Goal: Complete application form: Complete application form

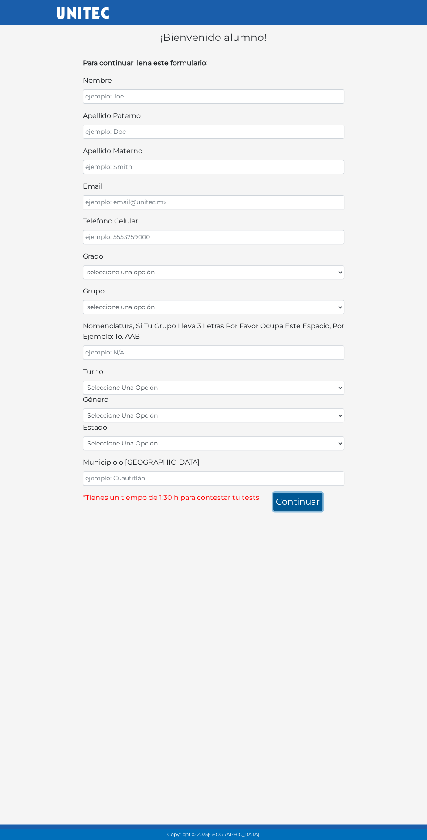
click at [167, 329] on button "continuar" at bounding box center [297, 501] width 49 height 18
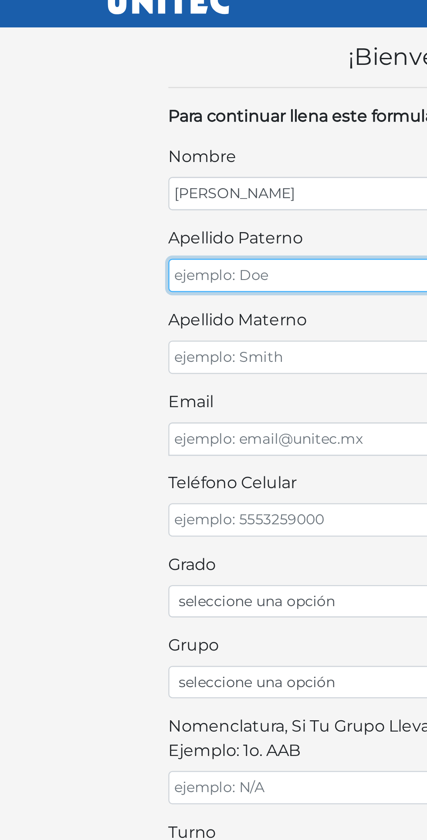
click at [96, 131] on input "apellido paterno" at bounding box center [213, 132] width 261 height 14
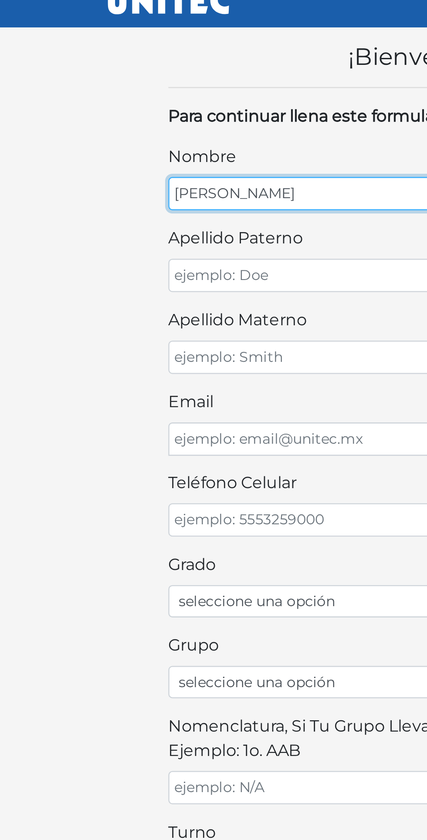
click at [119, 98] on input "Miriam" at bounding box center [213, 96] width 261 height 14
type input "M"
type input "m"
type input "MIRIAM"
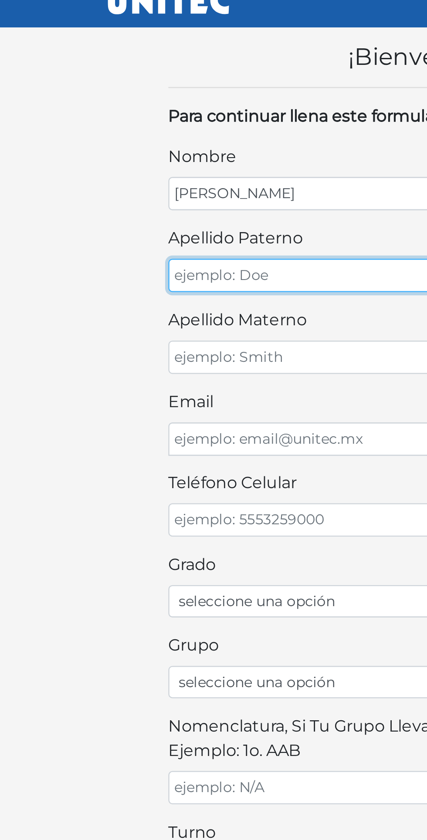
click at [167, 128] on input "apellido paterno" at bounding box center [213, 132] width 261 height 14
type input "L"
type input "LICEA"
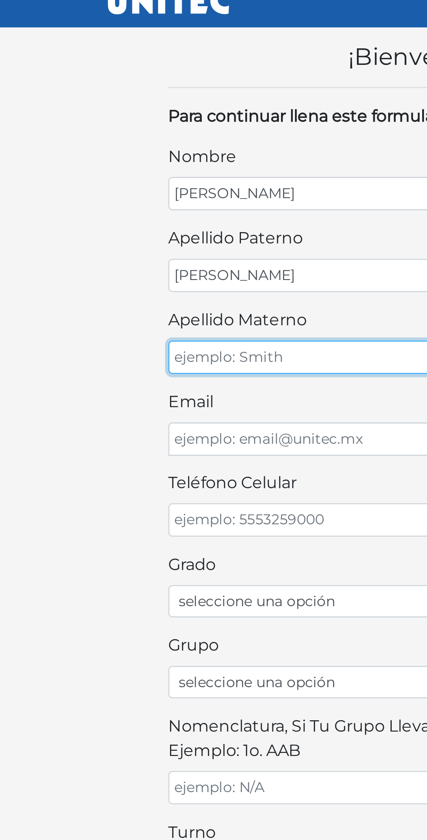
click at [156, 166] on input "apellido materno" at bounding box center [213, 167] width 261 height 14
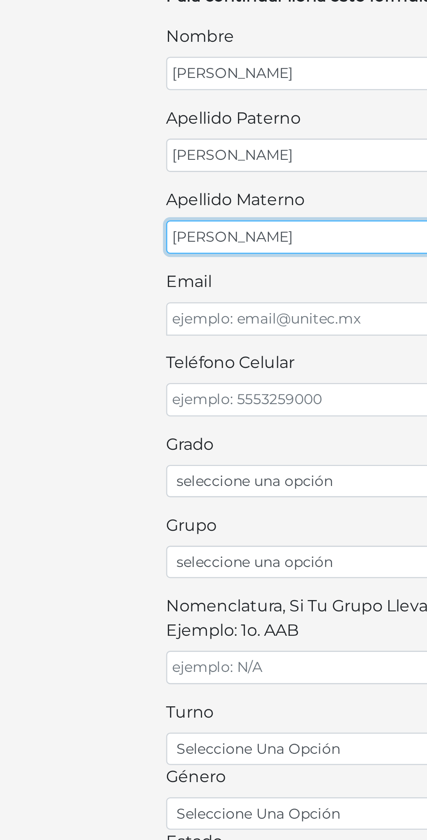
type input "GUZMÁN"
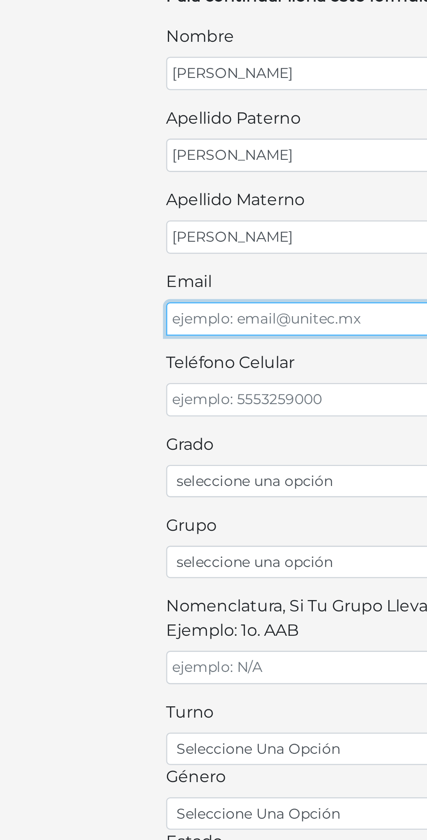
click at [136, 199] on input "email" at bounding box center [213, 202] width 261 height 14
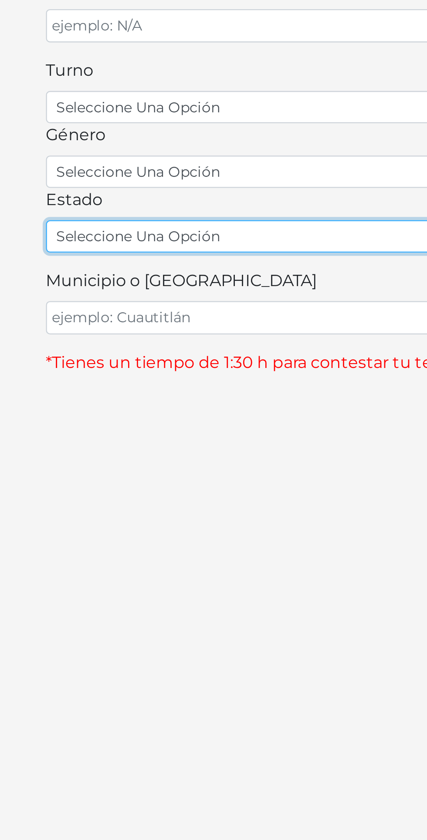
click at [167, 329] on select "seleccione una opción Aguascalientes Baja California Baja California Sur Campec…" at bounding box center [213, 443] width 261 height 14
select select "QUE"
click at [83, 329] on select "seleccione una opción Aguascalientes Baja California Baja California Sur Campec…" at bounding box center [213, 443] width 261 height 14
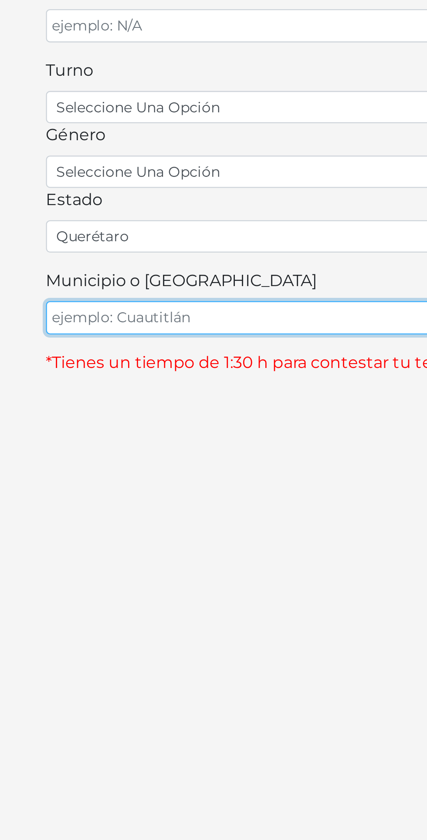
click at [167, 329] on input "Municipio o Alcaldía" at bounding box center [213, 478] width 261 height 14
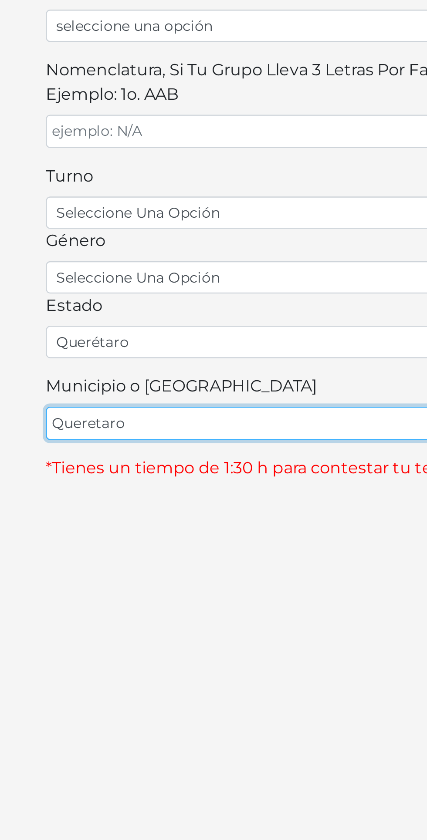
type input "Queretaro"
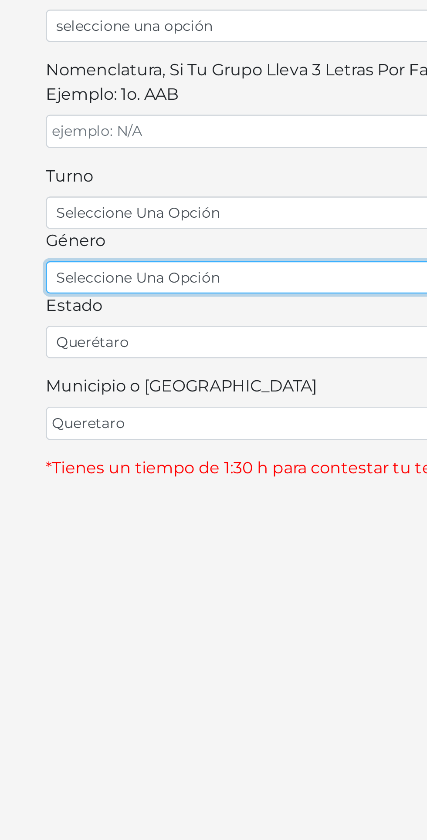
click at [167, 329] on select "seleccione una opción femenino masculino" at bounding box center [213, 415] width 261 height 14
select select "F"
click at [83, 329] on select "seleccione una opción femenino masculino" at bounding box center [213, 415] width 261 height 14
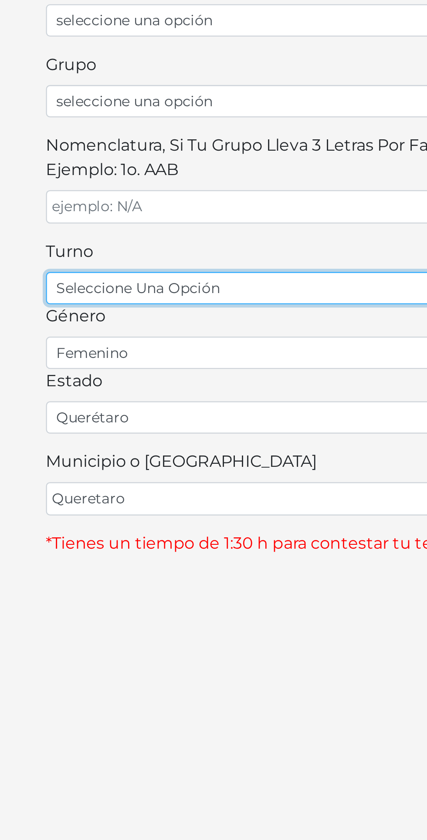
click at [167, 329] on select "seleccione una opción matutino vespertino" at bounding box center [213, 388] width 261 height 14
select select "matutino"
click at [83, 329] on select "seleccione una opción matutino vespertino" at bounding box center [213, 388] width 261 height 14
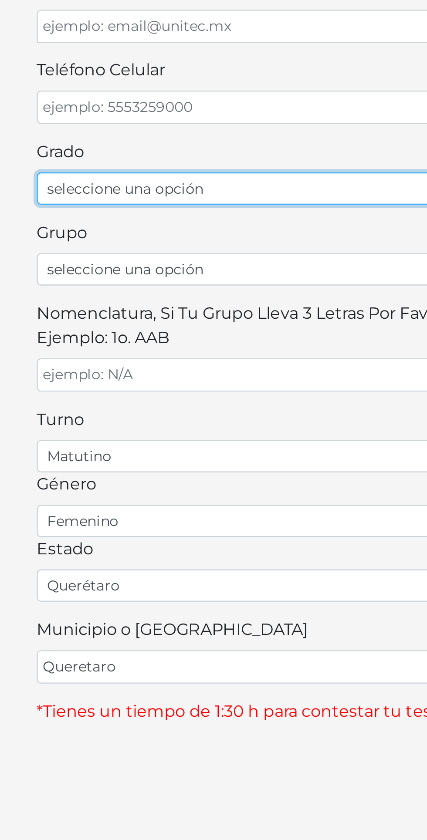
click at [167, 268] on select "seleccione una opción Primer grado Segundo grado Tercer grado Cuarto grado Quin…" at bounding box center [213, 272] width 261 height 14
select select "1ro"
click at [83, 265] on select "seleccione una opción Primer grado Segundo grado Tercer grado Cuarto grado Quin…" at bounding box center [213, 272] width 261 height 14
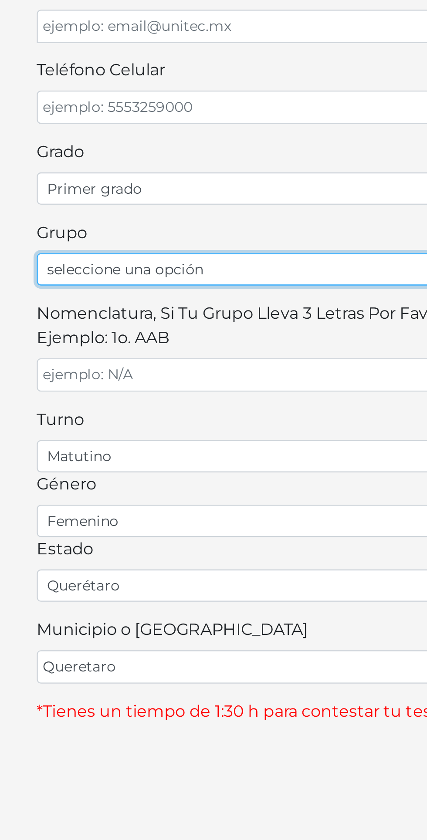
click at [167, 301] on select "seleccione una opción A B C D E F G H I J K L M N O P Q R S T U V W X Y Z" at bounding box center [213, 307] width 261 height 14
select select "B"
click at [83, 300] on select "seleccione una opción A B C D E F G H I J K L M N O P Q R S T U V W X Y Z" at bounding box center [213, 307] width 261 height 14
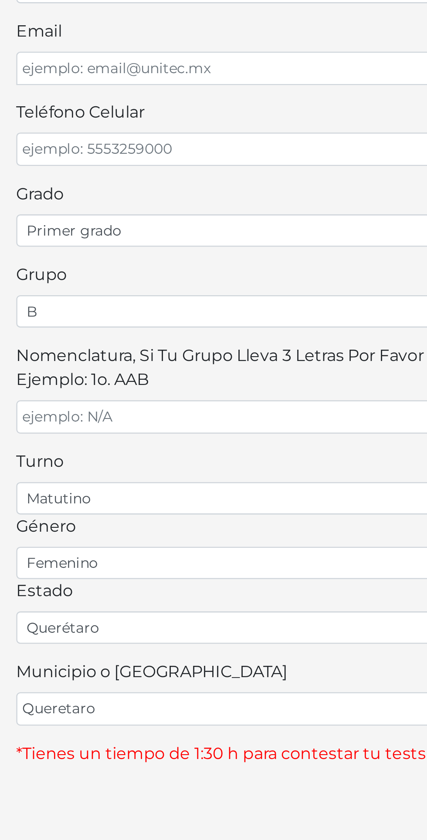
click at [167, 329] on label "Nomenclatura, si tu grupo lleva 3 letras por favor ocupa este espacio, por ejem…" at bounding box center [213, 331] width 261 height 21
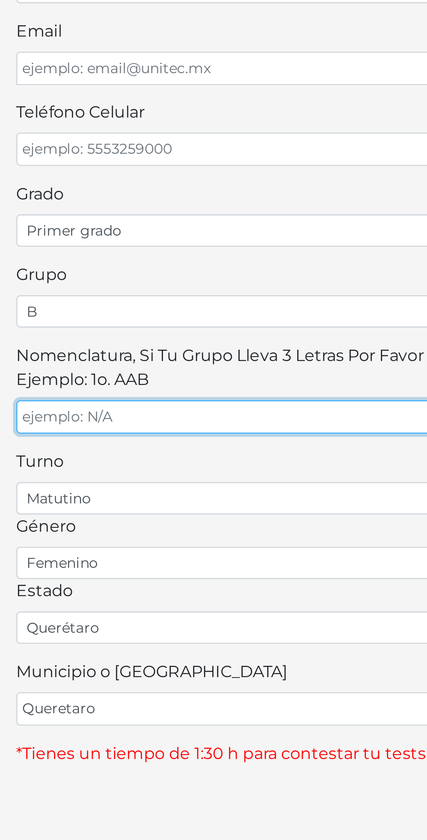
click at [167, 329] on input "Nomenclatura, si tu grupo lleva 3 letras por favor ocupa este espacio, por ejem…" at bounding box center [213, 352] width 261 height 14
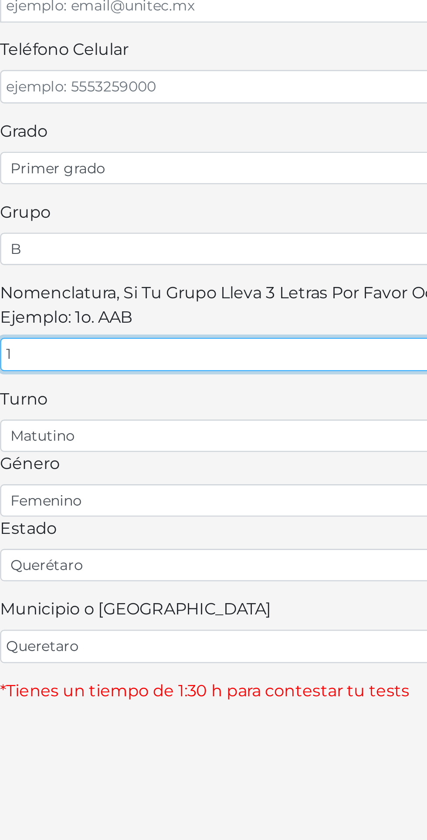
type input "1TPIBM"
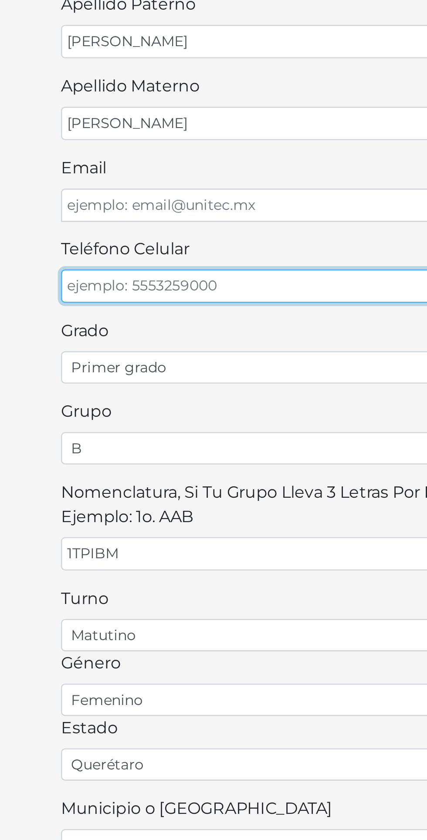
click at [93, 231] on input "teléfono celular" at bounding box center [213, 237] width 261 height 14
type input "2"
type input "442"
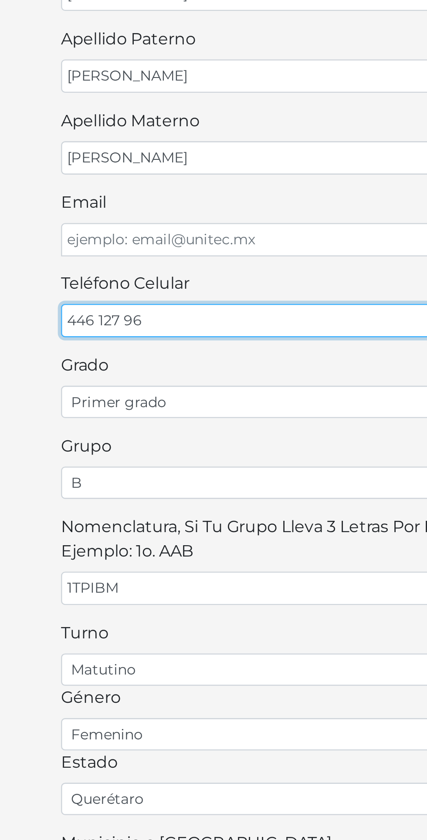
type input "446 127 96"
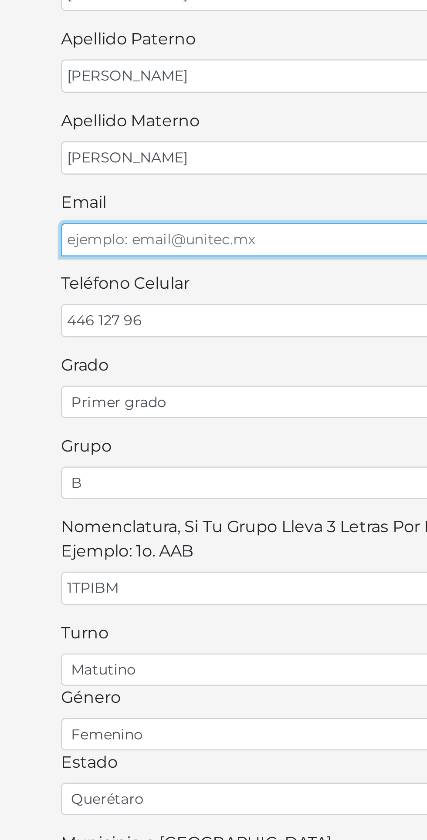
click at [167, 201] on input "email" at bounding box center [213, 202] width 261 height 14
click at [91, 201] on input "email" at bounding box center [213, 202] width 261 height 14
click at [122, 198] on input "254220" at bounding box center [213, 202] width 261 height 14
click at [138, 202] on input "25422070090244@cecyteq.edu.mx" at bounding box center [213, 202] width 261 height 14
click at [111, 200] on input "25422070090244@cecyteq.edu.mx" at bounding box center [213, 202] width 261 height 14
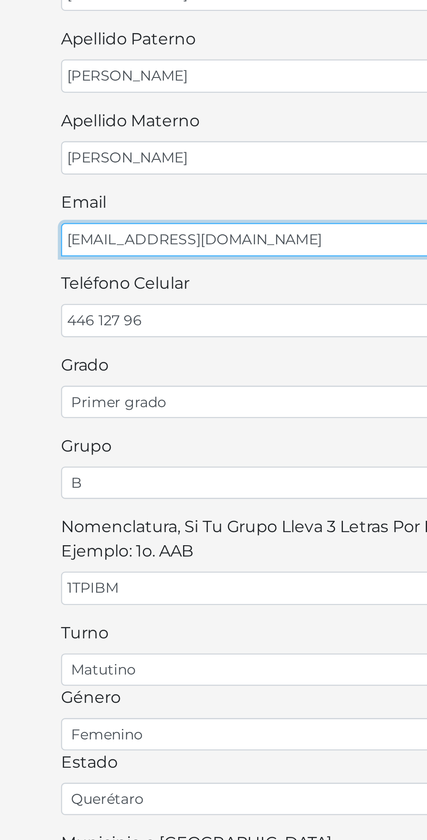
click at [117, 200] on input "25422070090244@cecyteq.edu.mx" at bounding box center [213, 202] width 261 height 14
click at [106, 200] on input "25422070090244@cecyteq.edu.mx" at bounding box center [213, 202] width 261 height 14
click at [96, 201] on input "25422070090244@cecyteq.edu.mx" at bounding box center [213, 202] width 261 height 14
click at [95, 198] on input "4422070090244@cecyteq.edu.mx" at bounding box center [213, 202] width 261 height 14
click at [95, 198] on input "252070090244@cecyteq.edu.mx" at bounding box center [213, 202] width 261 height 14
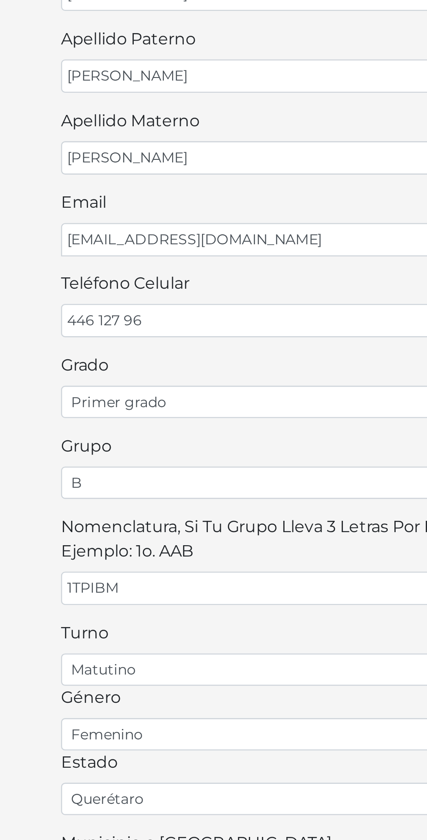
click at [98, 189] on label "email" at bounding box center [93, 186] width 20 height 10
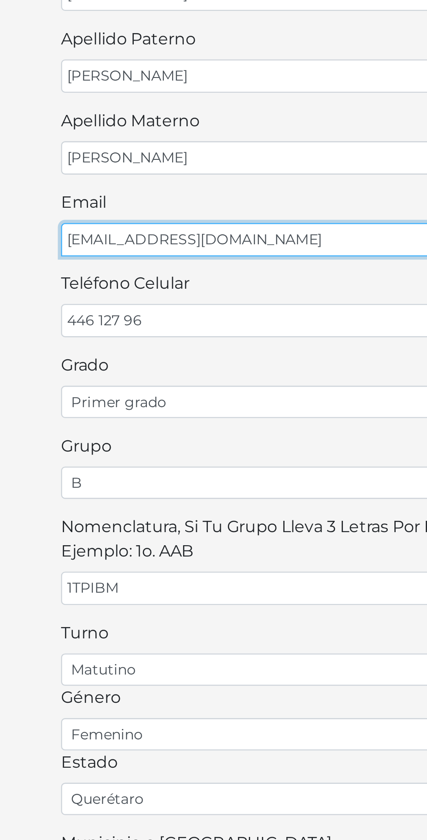
click at [98, 195] on input "2542070090244@cecyteq.edu.mx" at bounding box center [213, 202] width 261 height 14
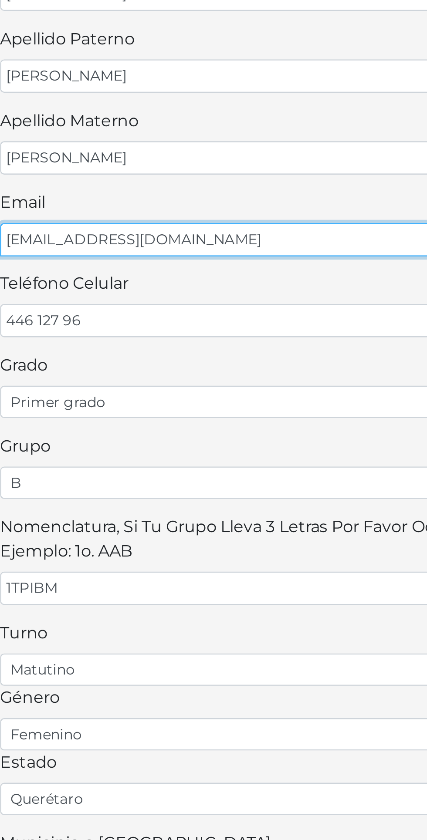
type input "25422070090244@cecyteq.edu.mx"
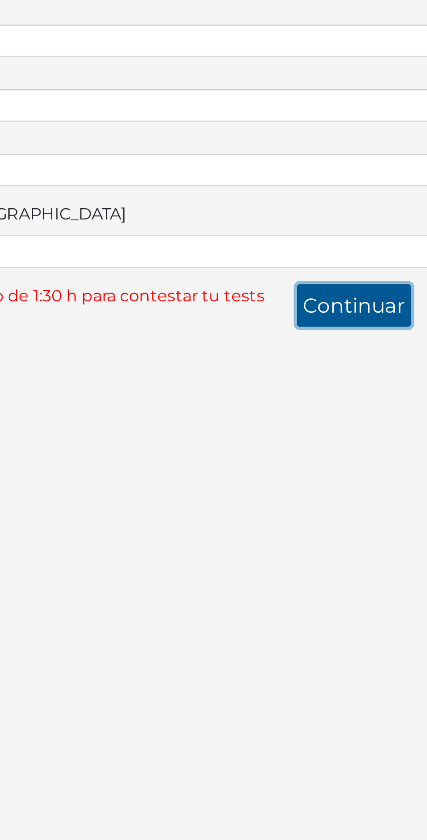
click at [167, 329] on button "continuar" at bounding box center [297, 501] width 49 height 18
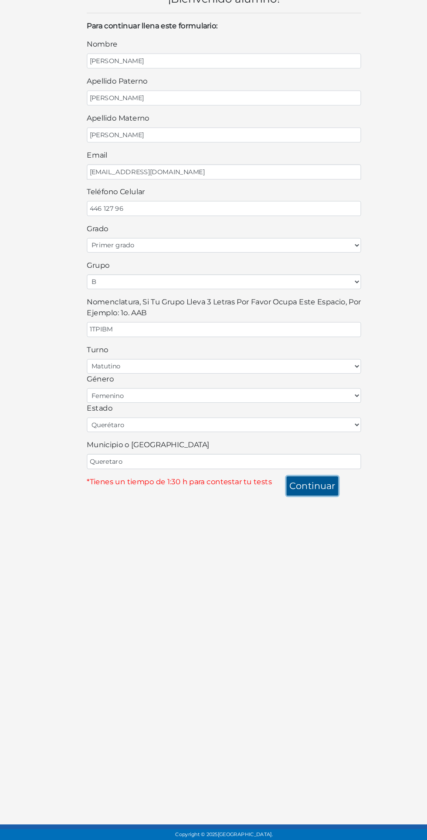
click at [167, 329] on button "continuar" at bounding box center [297, 501] width 49 height 18
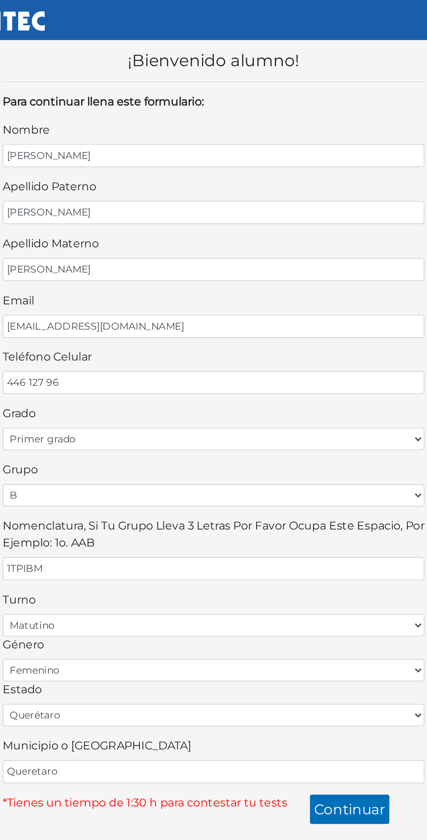
click at [167, 290] on div "Grupo seleccione una opción A B C D E F G H I J K L M N O P Q R S T U V W X Y Z" at bounding box center [213, 300] width 261 height 28
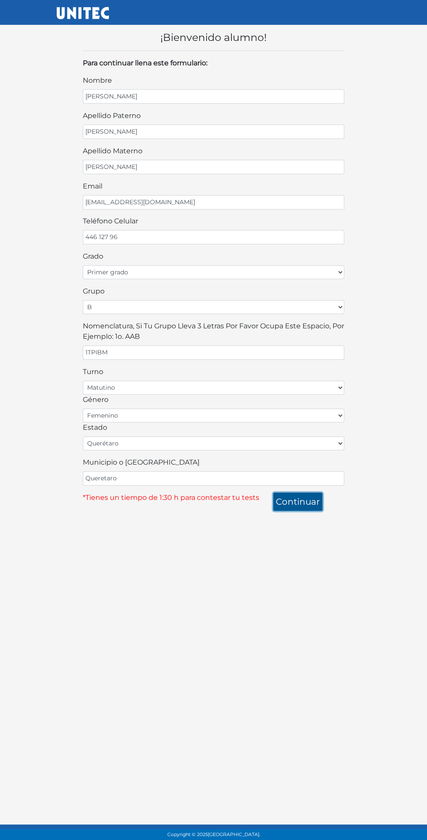
click at [167, 329] on button "continuar" at bounding box center [297, 501] width 49 height 18
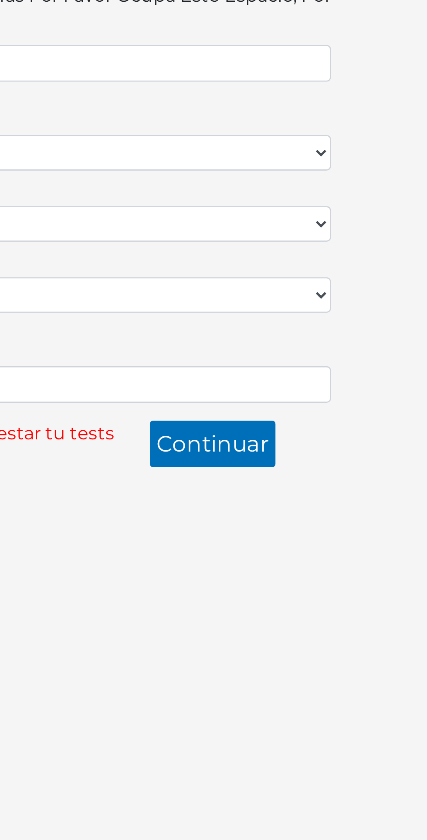
click at [167, 329] on html "¡Bienvenido alumno! Para continuar llena este formulario: nombre MIRIAM apellid…" at bounding box center [213, 264] width 427 height 528
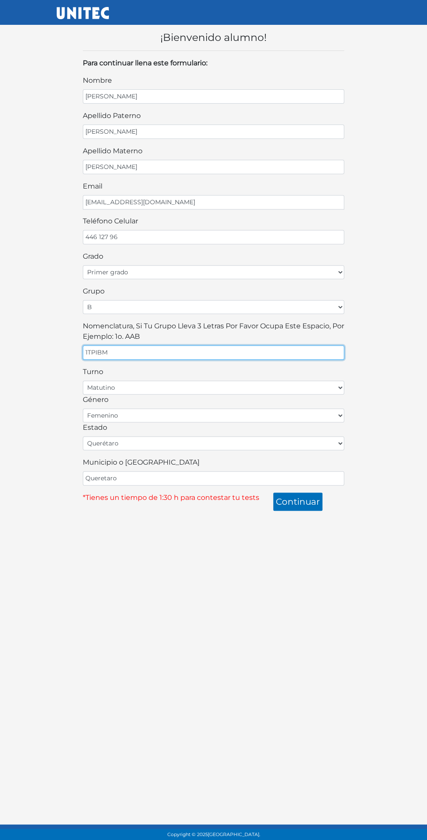
click at [167, 329] on input "1TPIBM" at bounding box center [213, 352] width 261 height 14
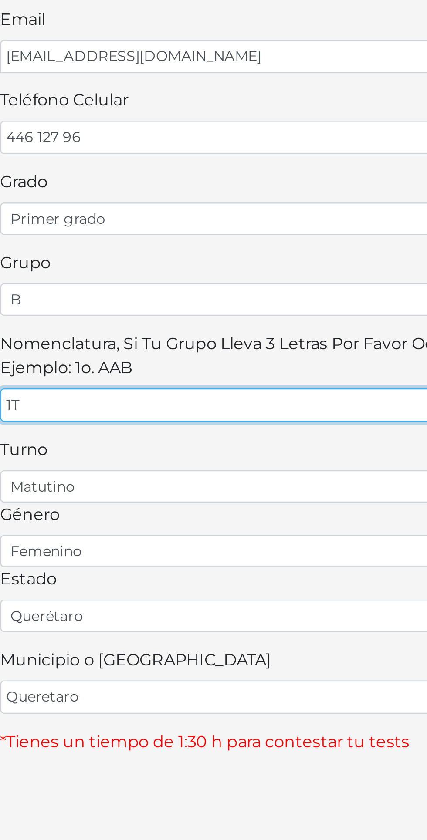
type input "1"
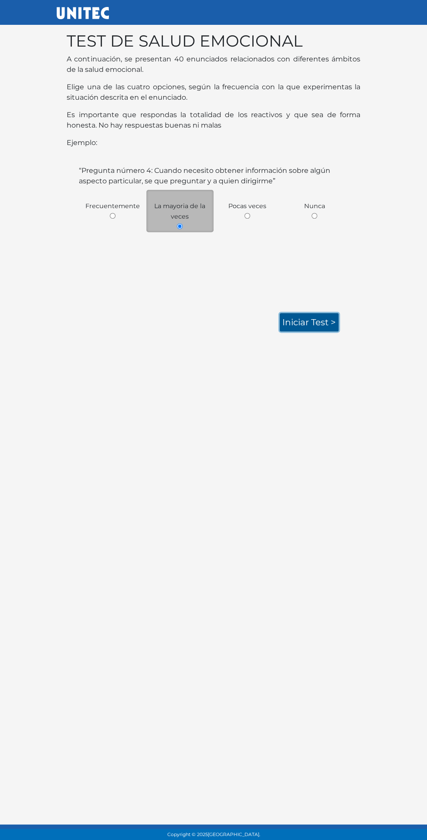
click at [280, 322] on link "Iniciar test >" at bounding box center [309, 322] width 59 height 18
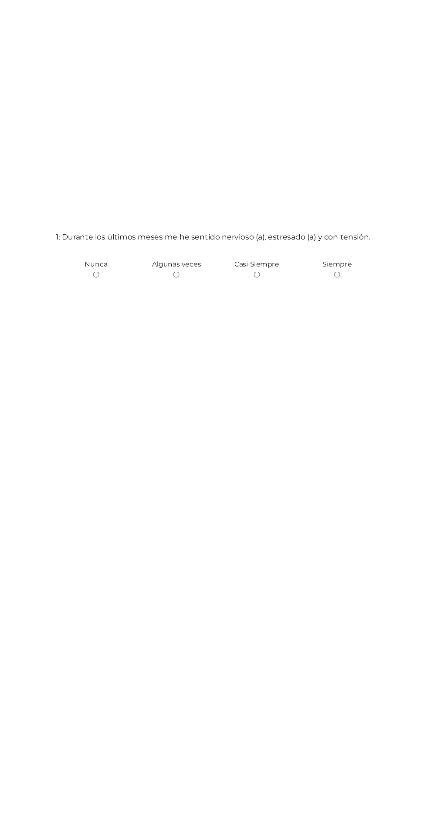
scroll to position [3, 0]
click at [176, 293] on input "radio" at bounding box center [176, 291] width 6 height 6
radio input "true"
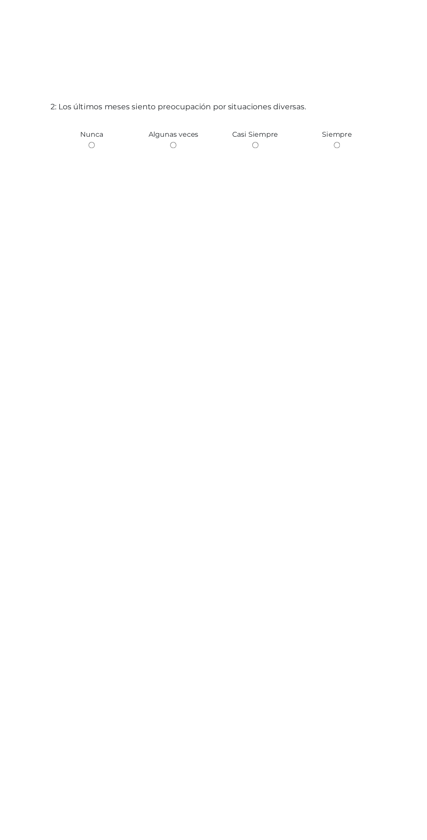
scroll to position [963, 0]
click at [186, 165] on span "Algunas veces" at bounding box center [176, 161] width 45 height 8
click at [174, 173] on input "radio" at bounding box center [176, 171] width 6 height 6
radio input "true"
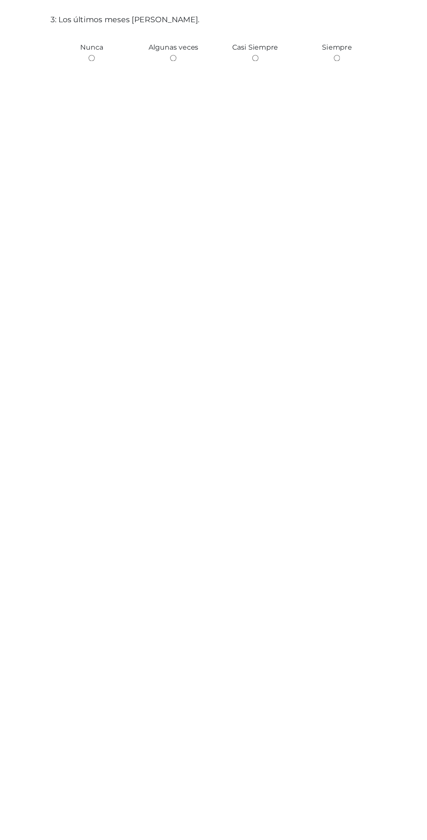
scroll to position [1881, 0]
click at [179, 94] on input "radio" at bounding box center [176, 92] width 6 height 6
radio input "true"
click at [102, 15] on input "radio" at bounding box center [102, 13] width 6 height 6
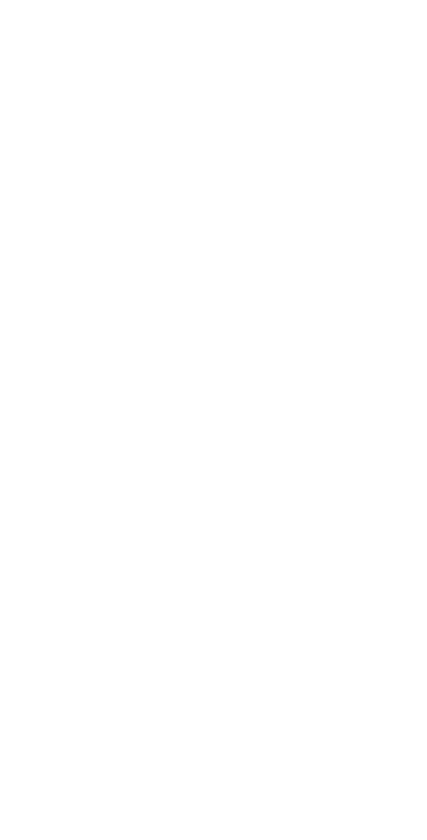
radio input "true"
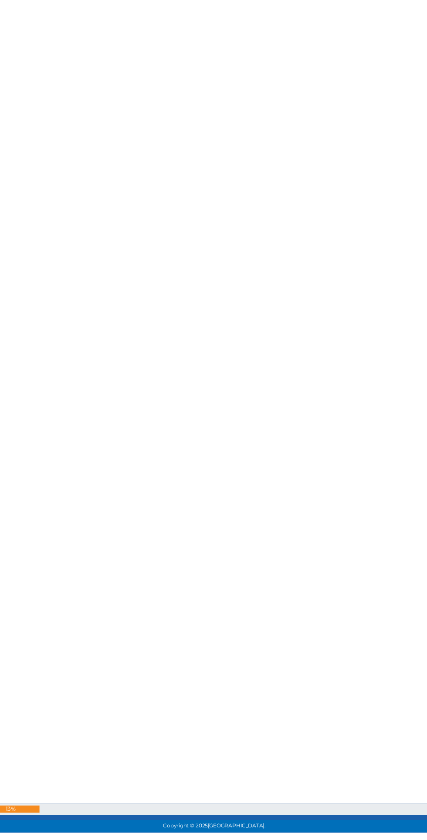
scroll to position [3641, 0]
click at [178, 15] on input "radio" at bounding box center [176, 12] width 6 height 6
radio input "true"
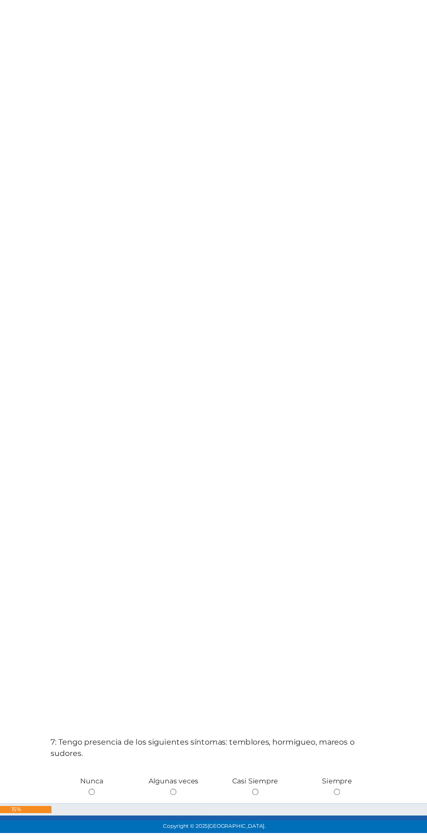
scroll to position [4540, 0]
radio input "true"
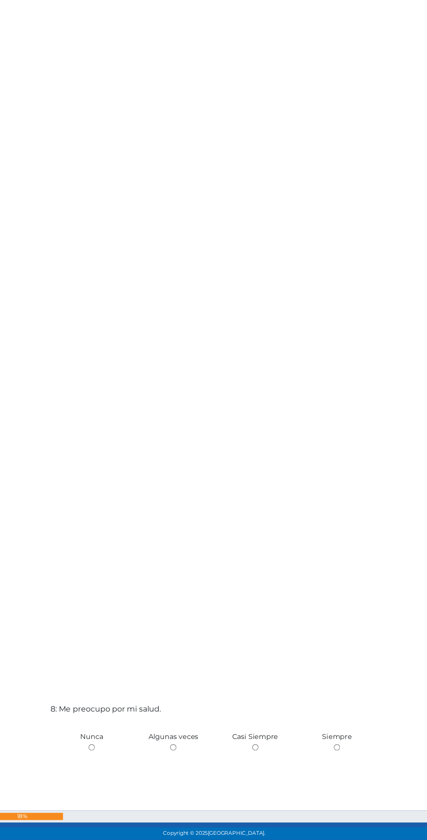
scroll to position [5416, 0]
radio input "true"
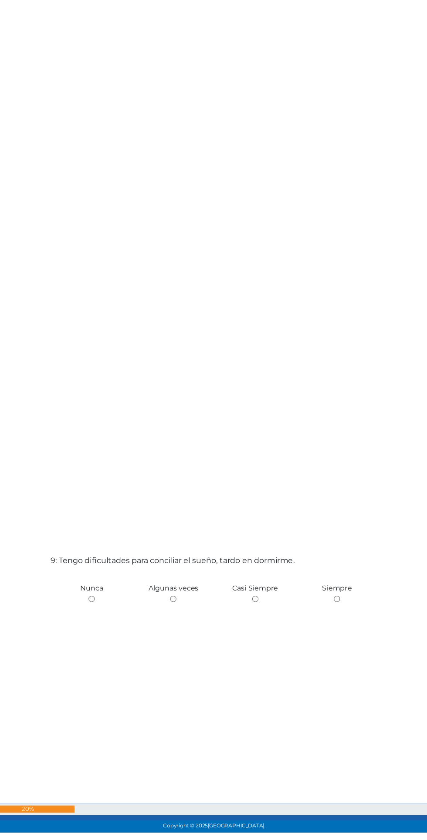
scroll to position [6384, 0]
radio input "true"
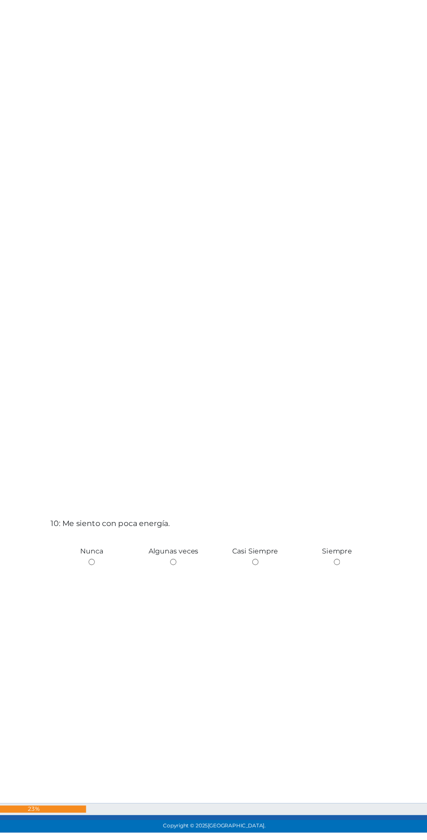
scroll to position [7258, 0]
radio input "true"
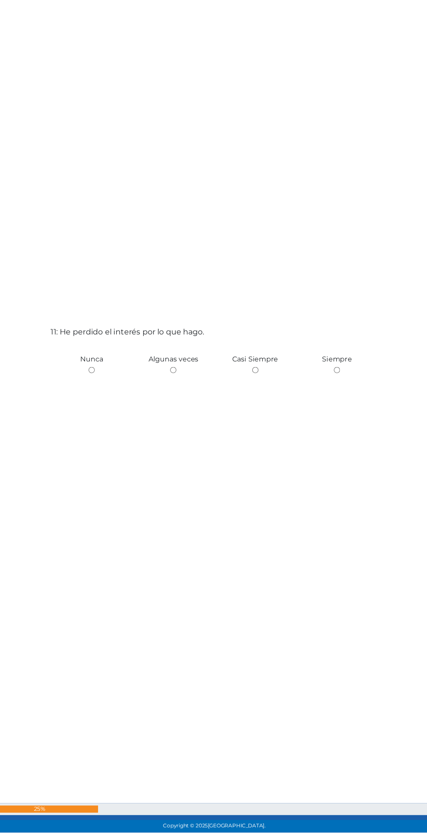
scroll to position [8272, 0]
radio input "true"
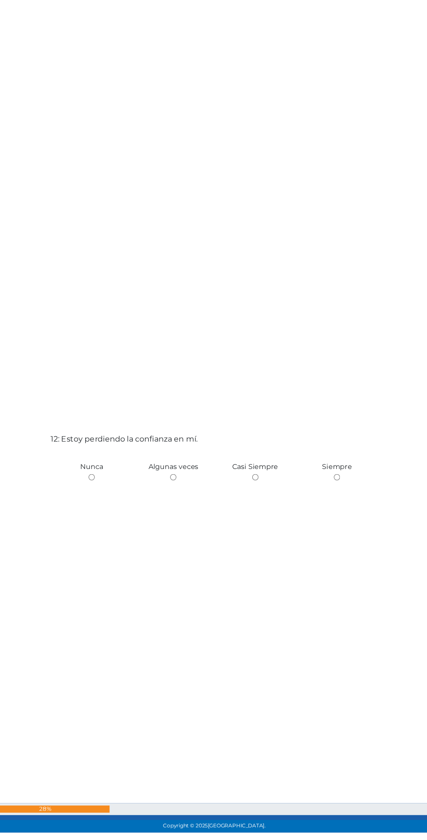
scroll to position [9019, 0]
radio input "true"
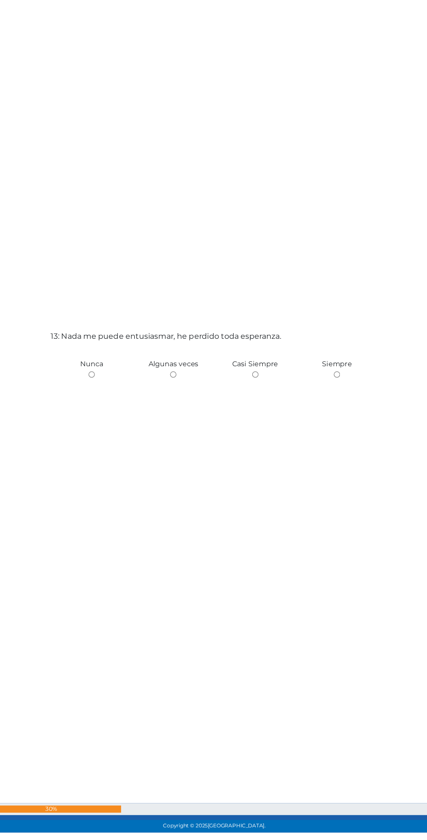
scroll to position [9947, 0]
radio input "true"
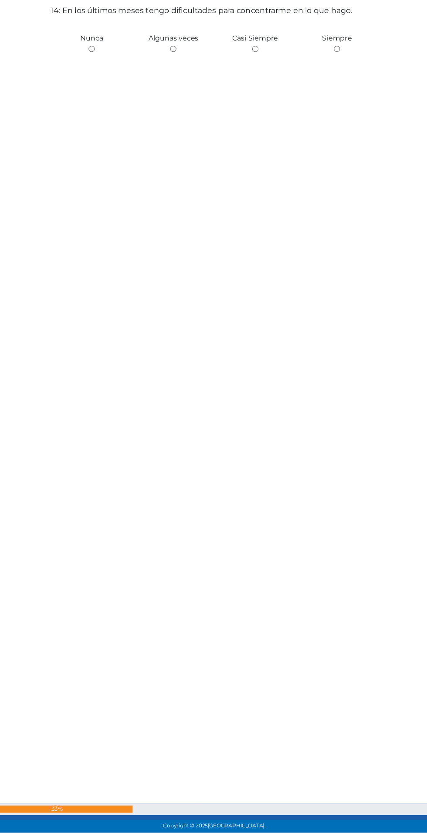
scroll to position [11083, 0]
radio input "true"
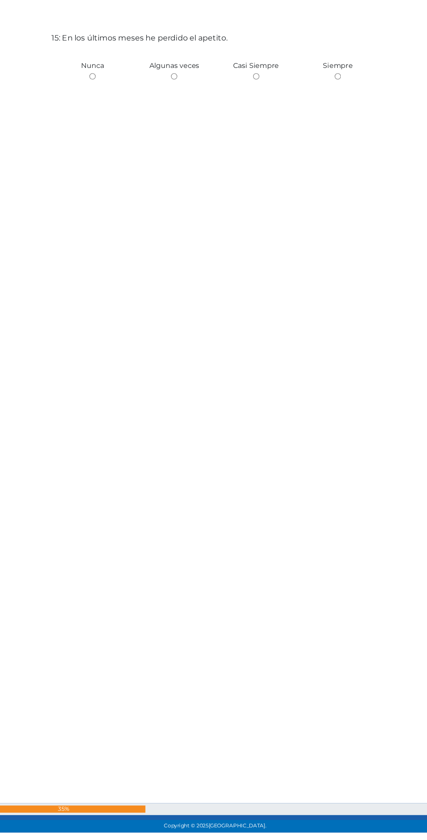
scroll to position [11898, 0]
radio input "true"
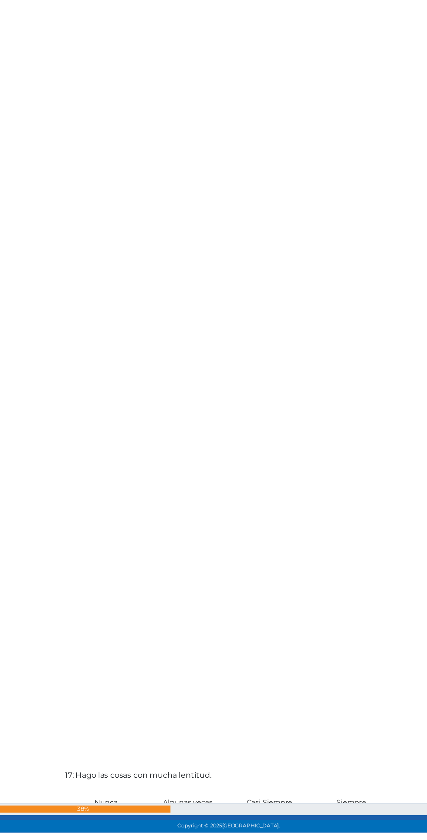
radio input "true"
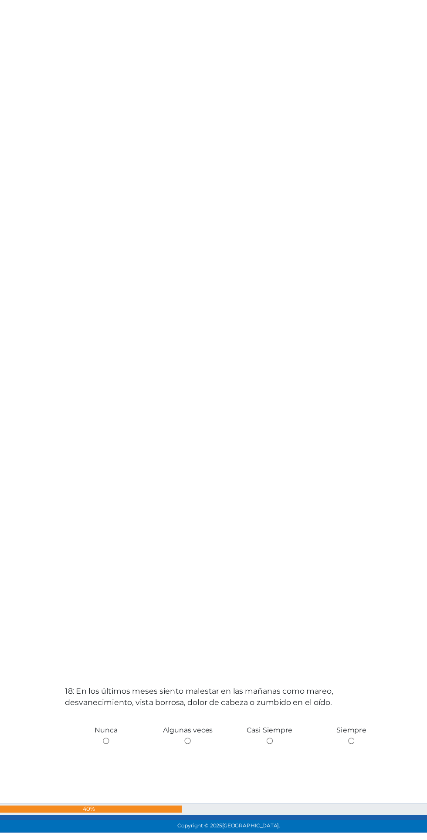
scroll to position [13827, 0]
radio input "true"
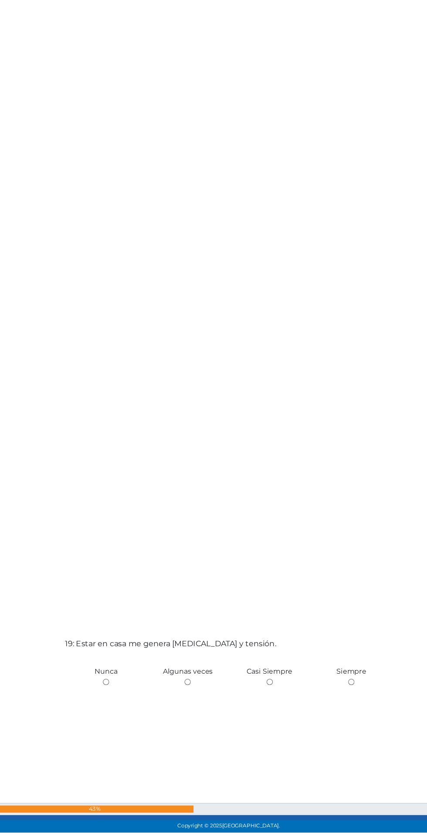
scroll to position [14709, 0]
radio input "true"
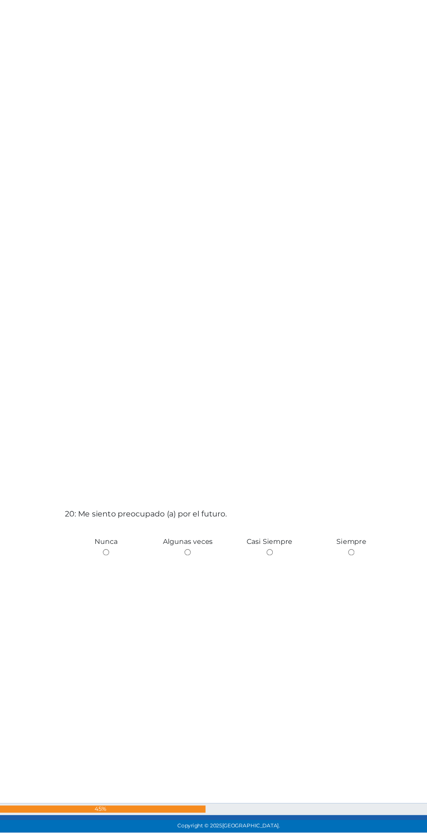
scroll to position [15665, 0]
radio input "true"
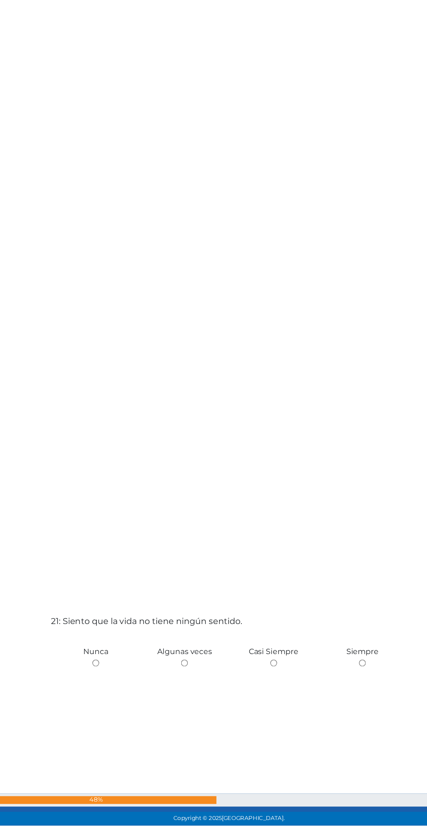
scroll to position [16386, 0]
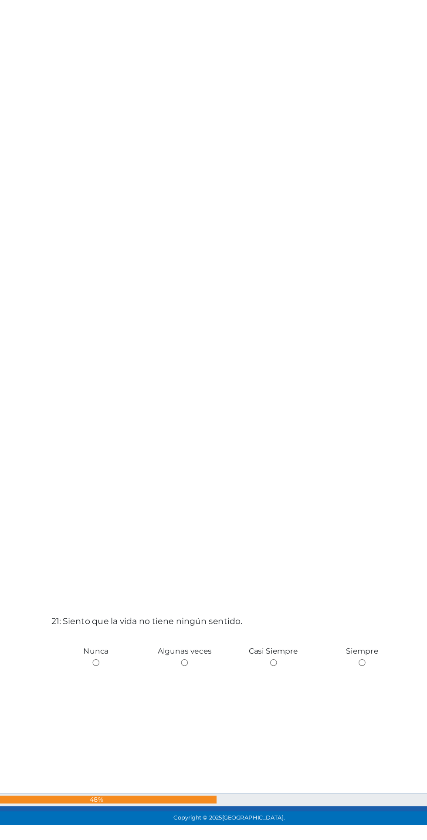
radio input "true"
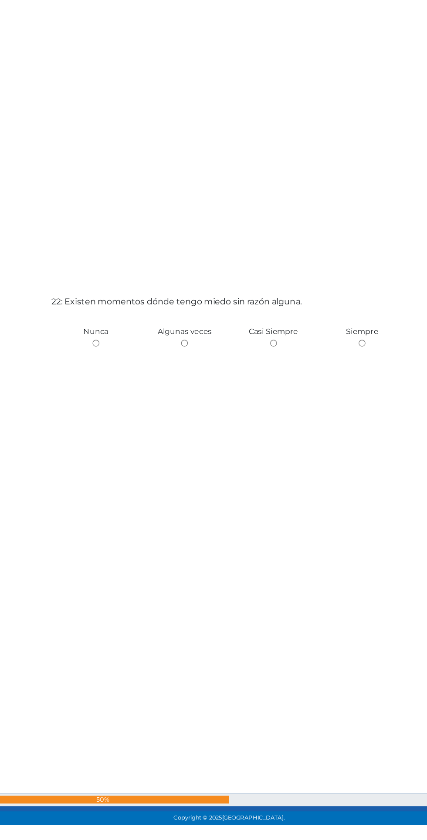
scroll to position [17503, 0]
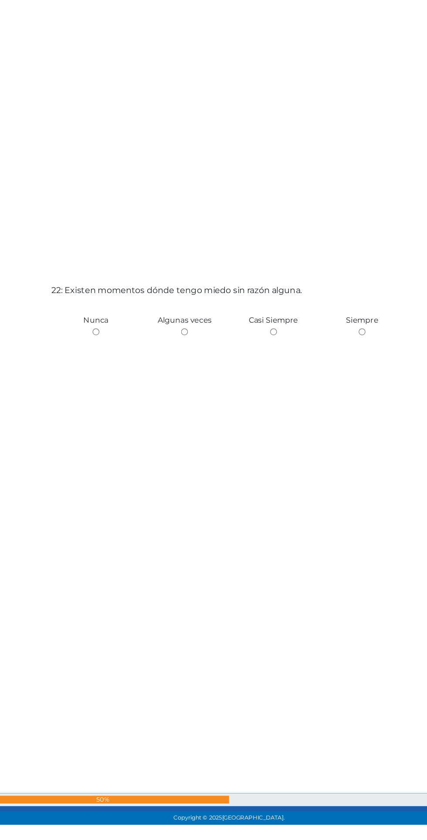
radio input "true"
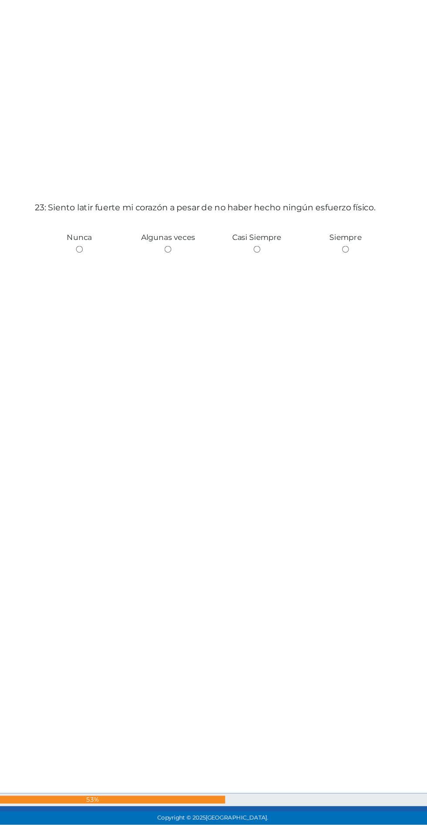
scroll to position [18412, 0]
radio input "true"
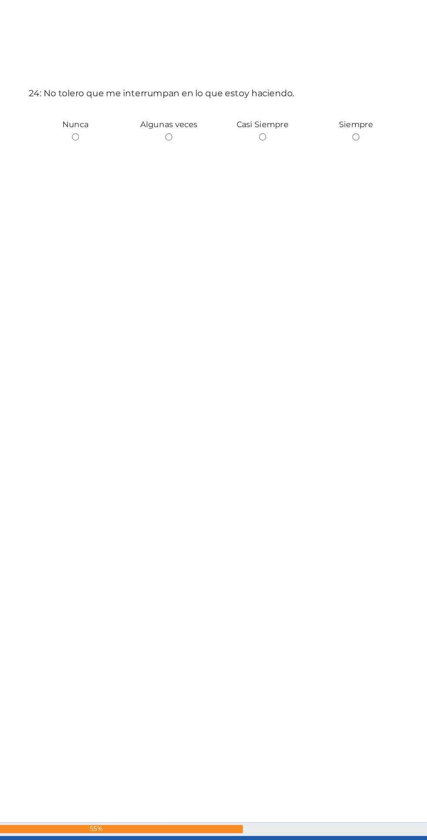
scroll to position [19340, 0]
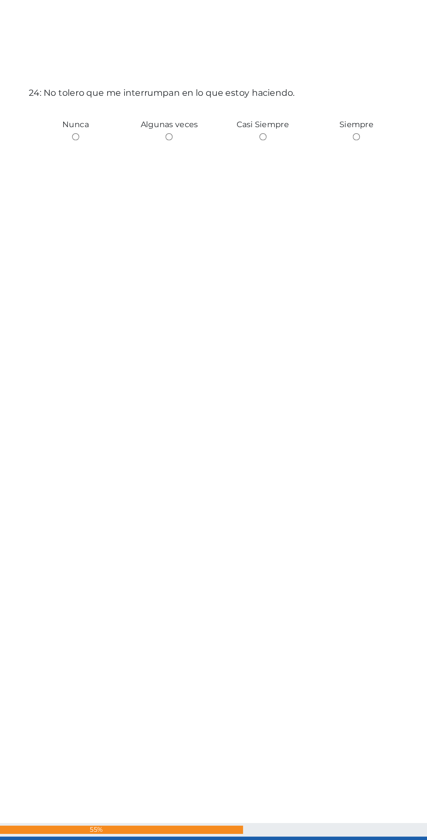
radio input "true"
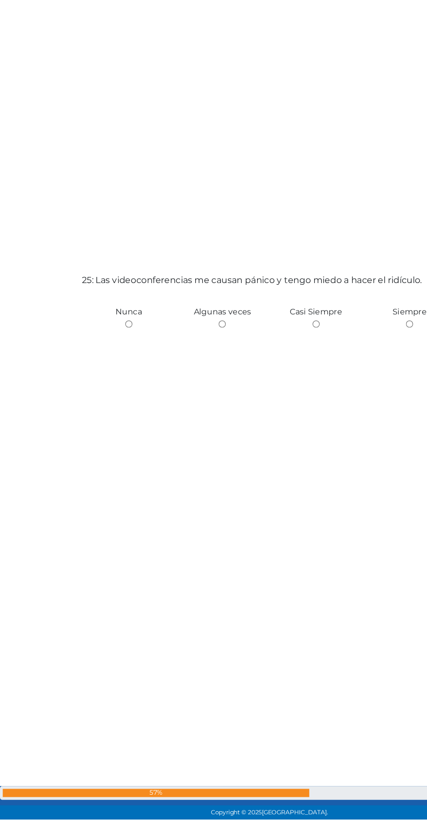
scroll to position [20011, 0]
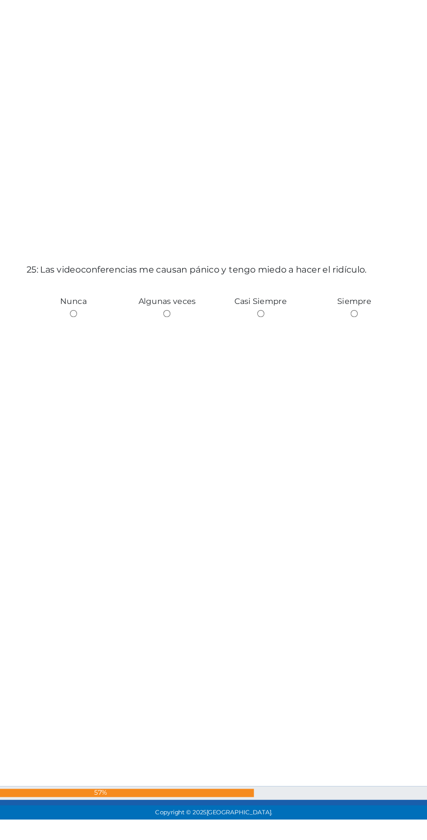
radio input "true"
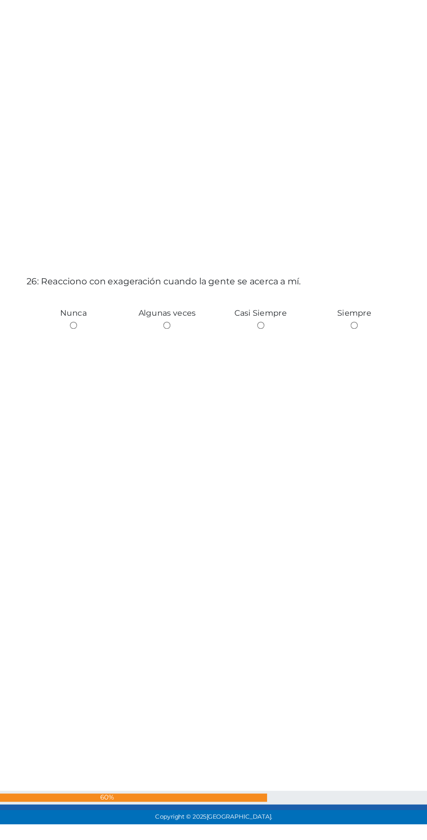
scroll to position [20845, 0]
radio input "true"
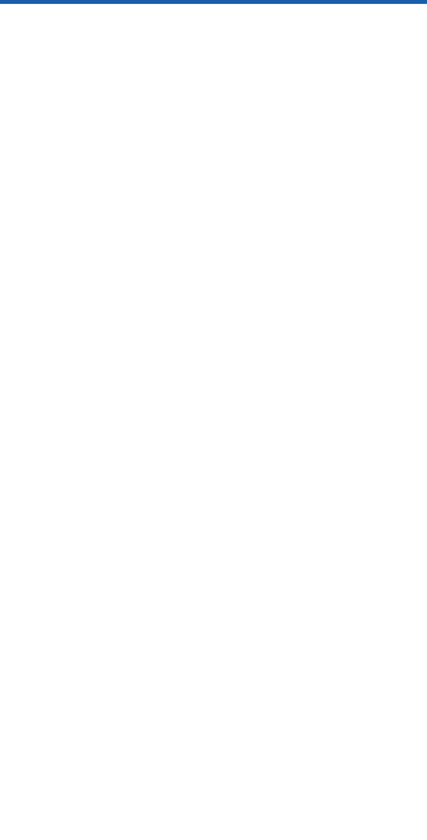
scroll to position [22120, 0]
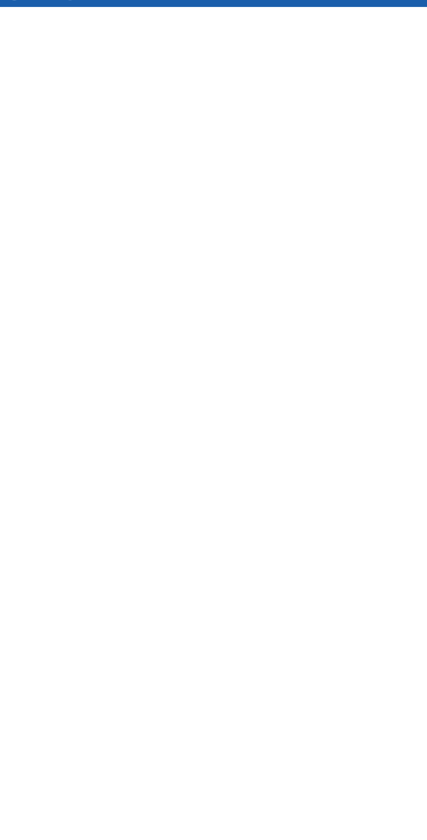
radio input "true"
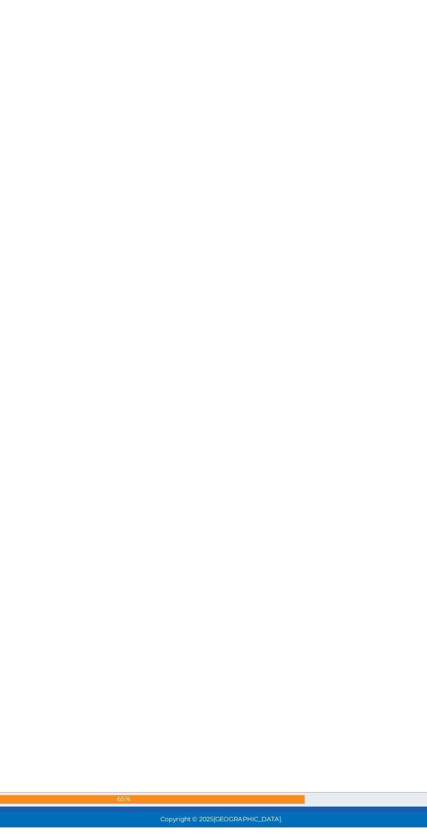
scroll to position [22918, 0]
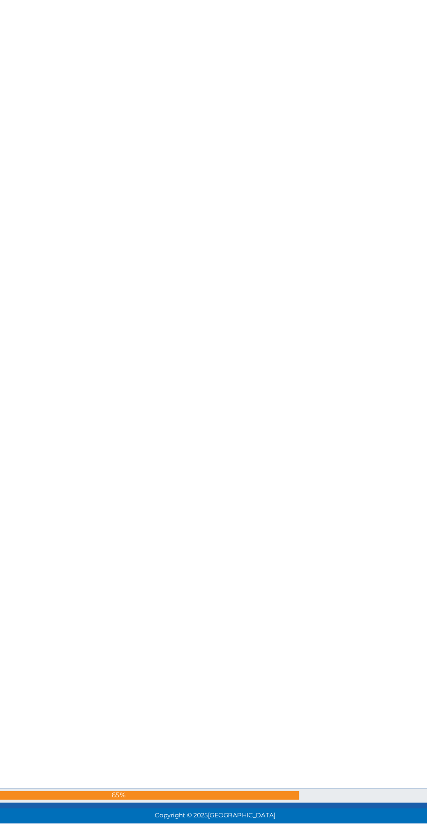
radio input "true"
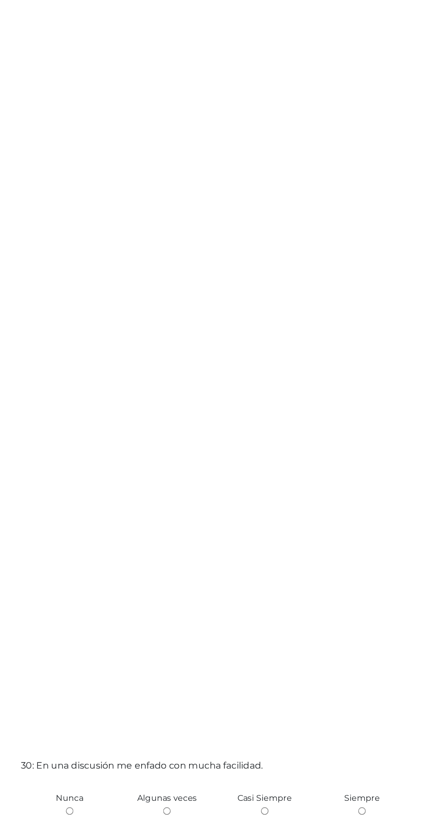
scroll to position [23935, 0]
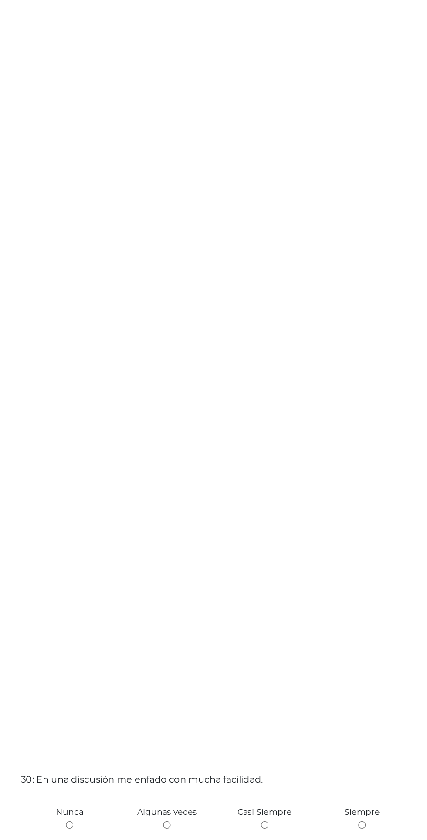
radio input "true"
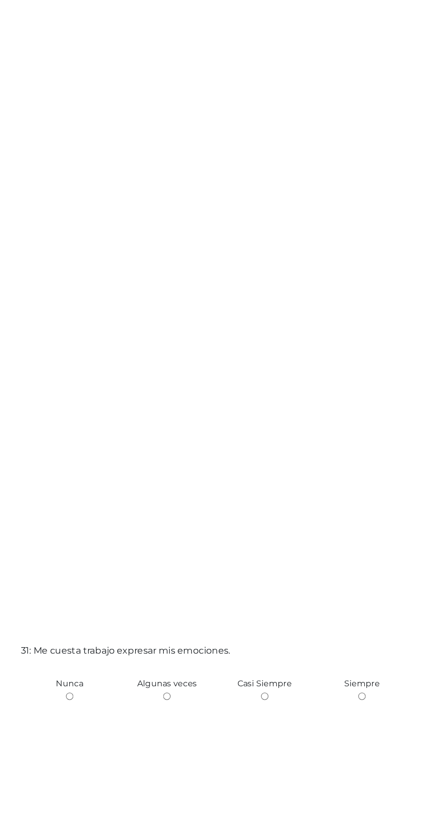
scroll to position [24854, 0]
radio input "true"
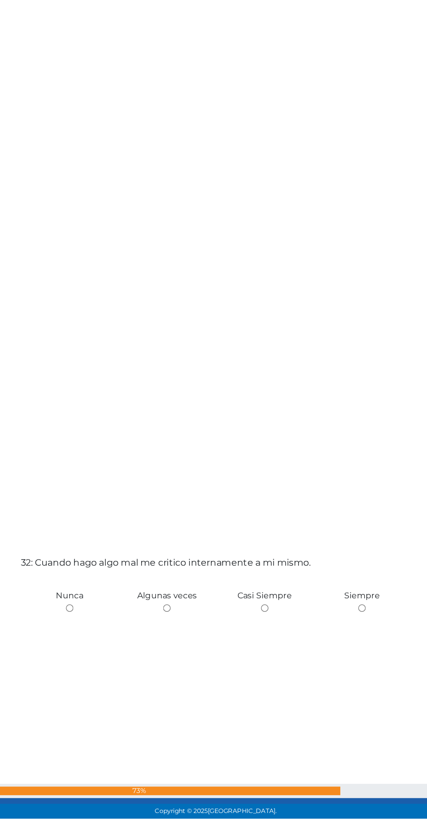
scroll to position [25649, 0]
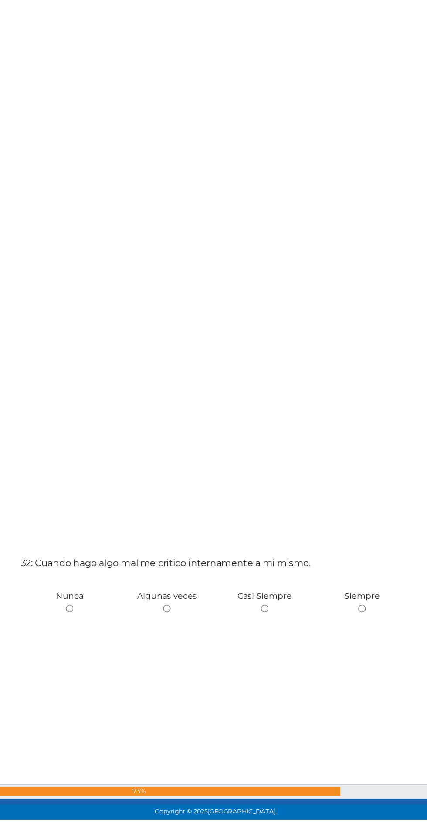
radio input "true"
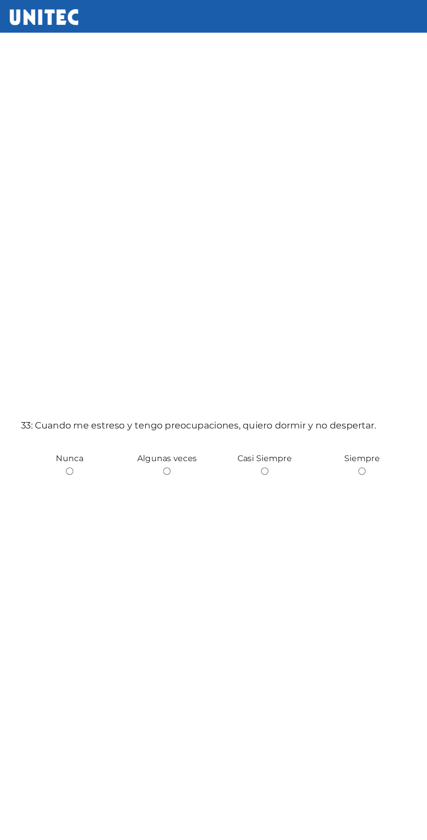
scroll to position [26809, 0]
radio input "true"
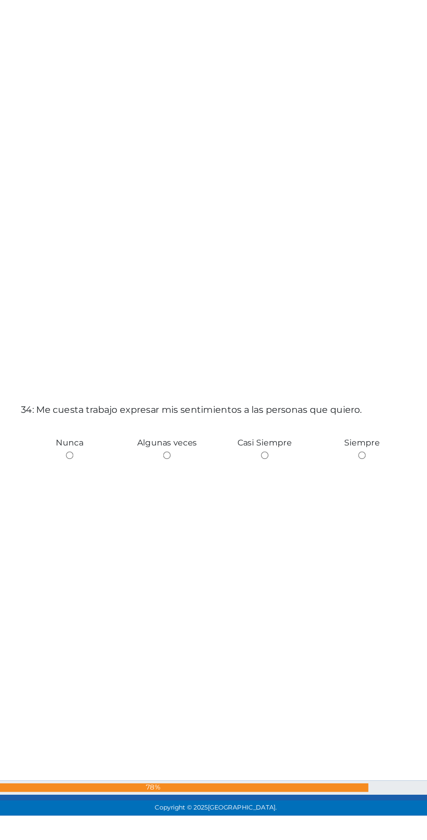
scroll to position [27445, 0]
radio input "true"
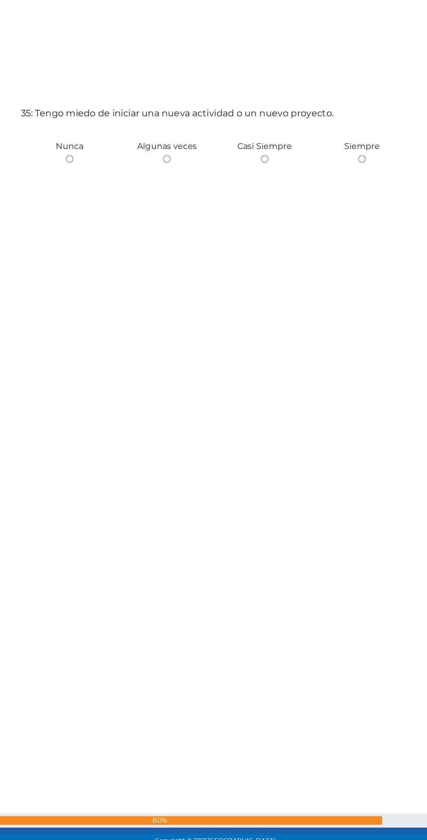
scroll to position [28532, 0]
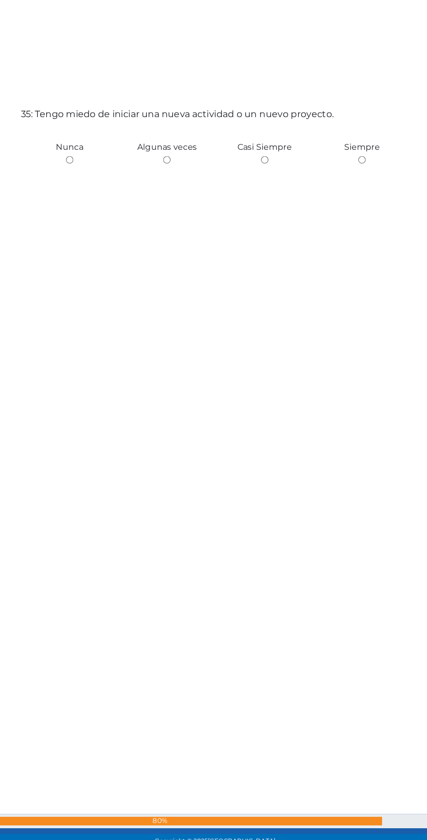
radio input "true"
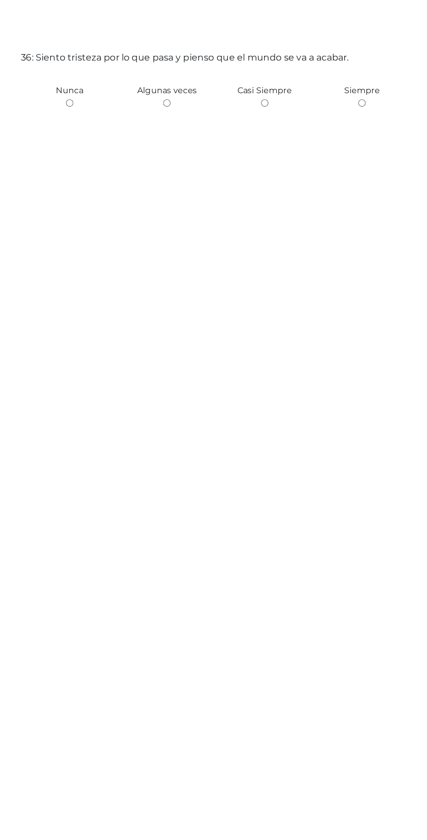
scroll to position [29448, 0]
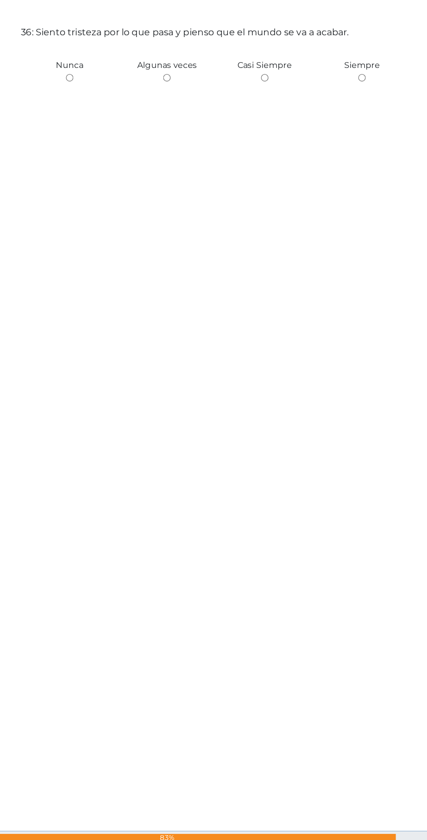
radio input "true"
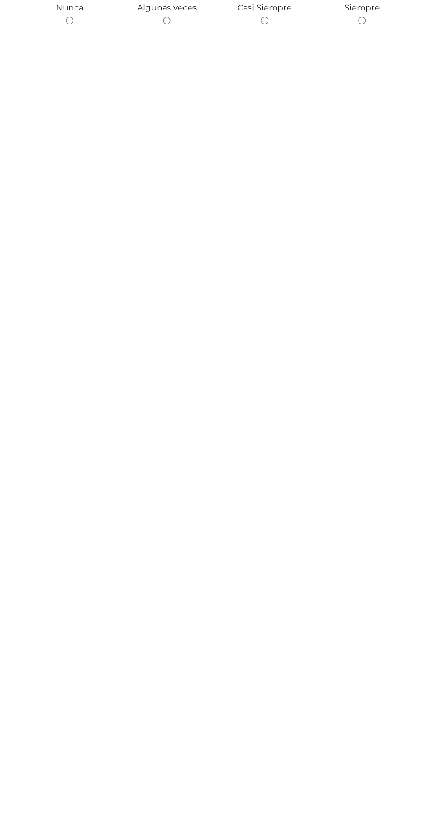
scroll to position [30367, 0]
radio input "true"
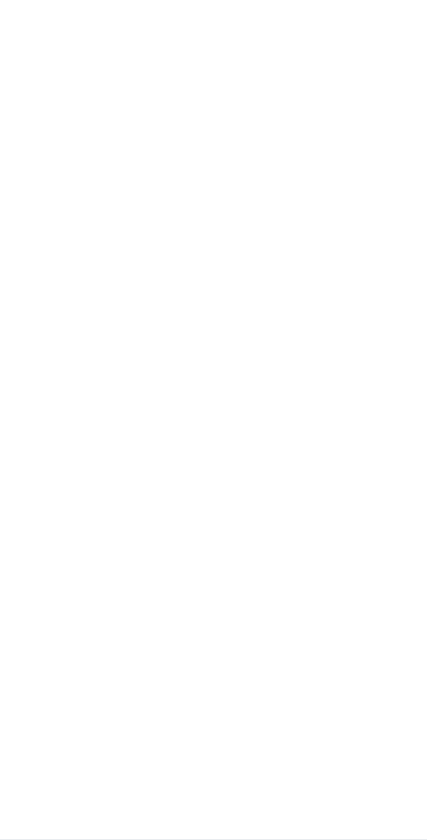
radio input "true"
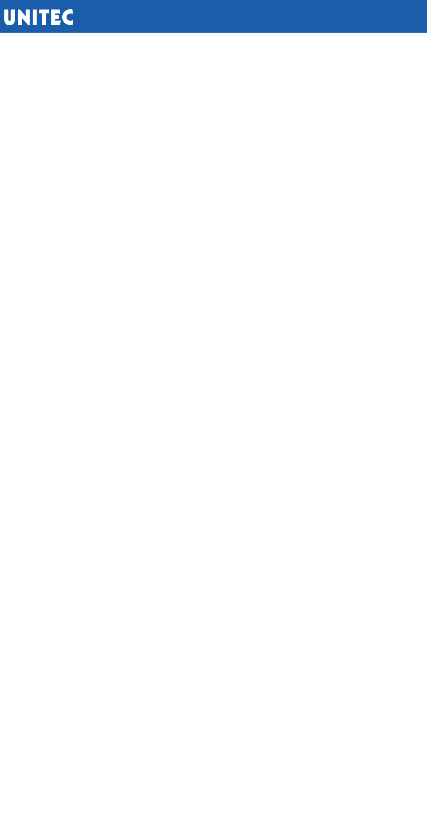
scroll to position [32263, 0]
radio input "true"
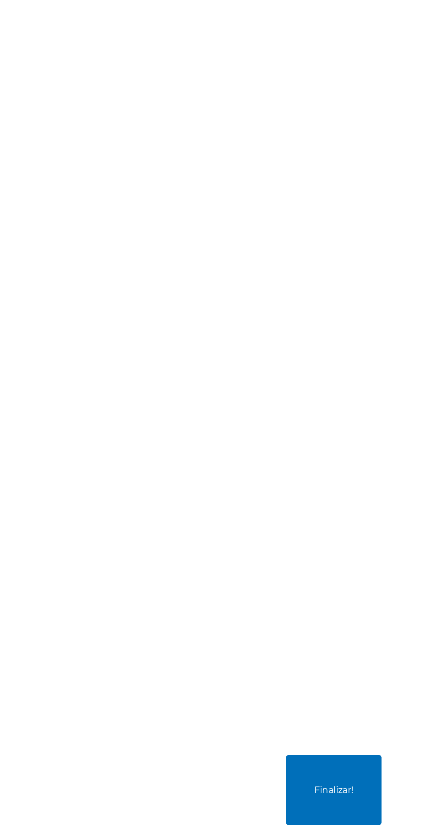
scroll to position [33143, 0]
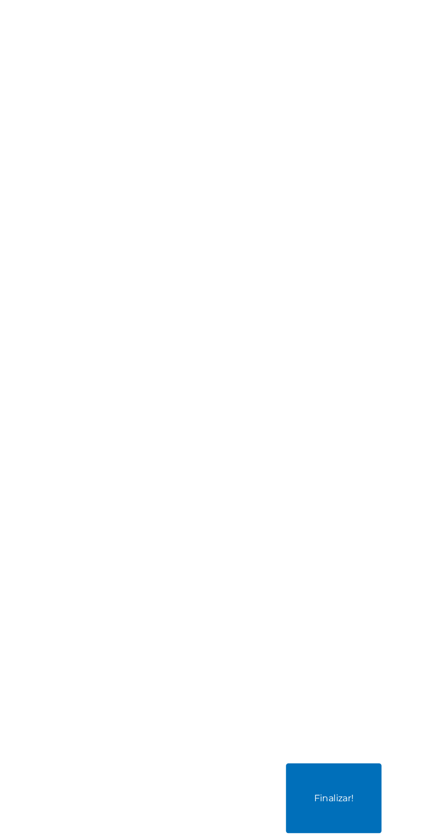
radio input "true"
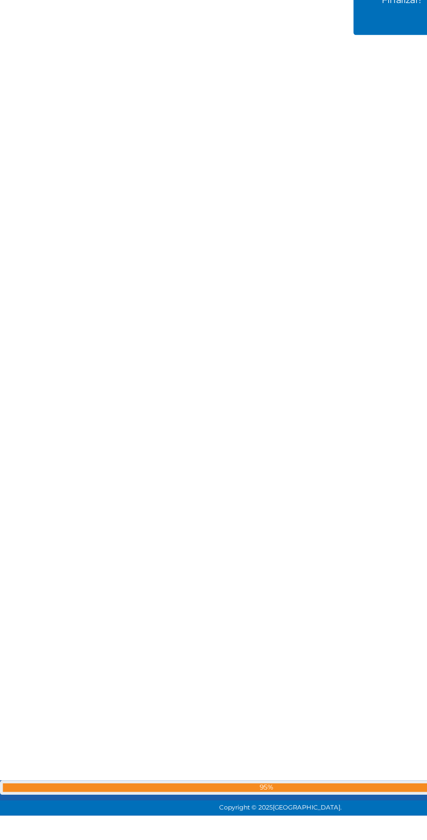
scroll to position [33818, 0]
radio input "true"
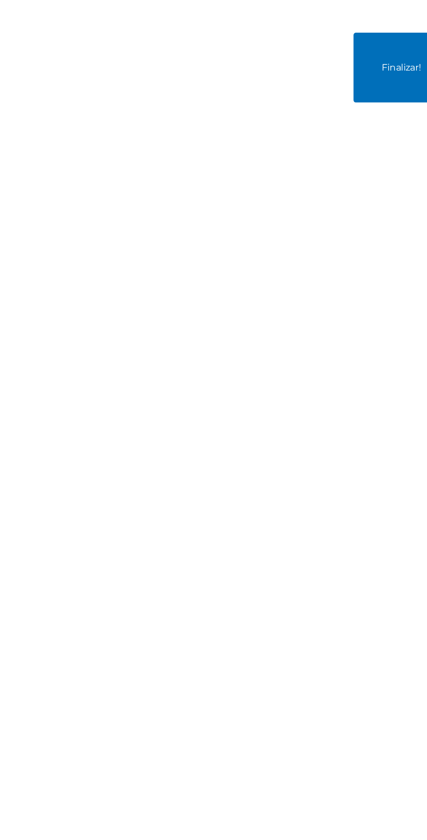
scroll to position [34968, 0]
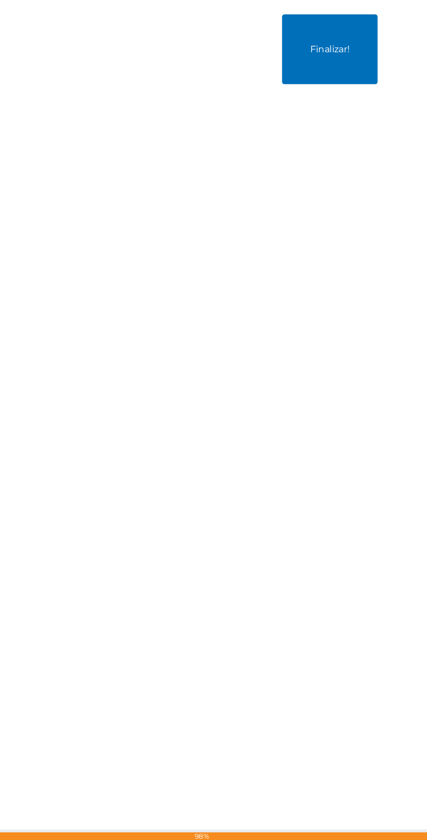
radio input "true"
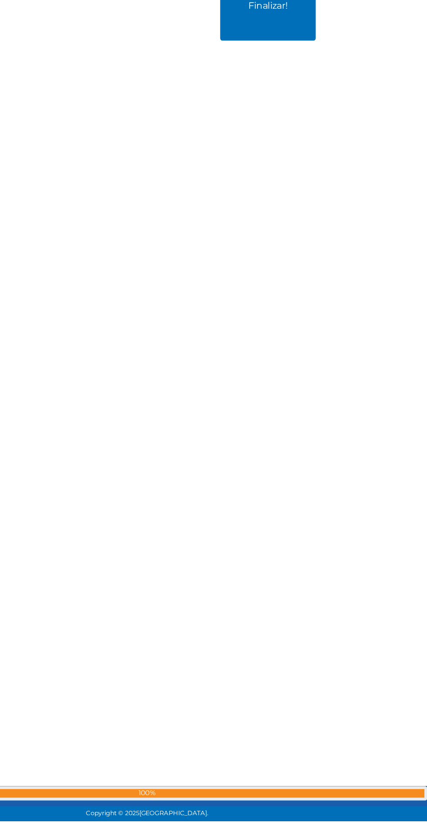
scroll to position [35667, 0]
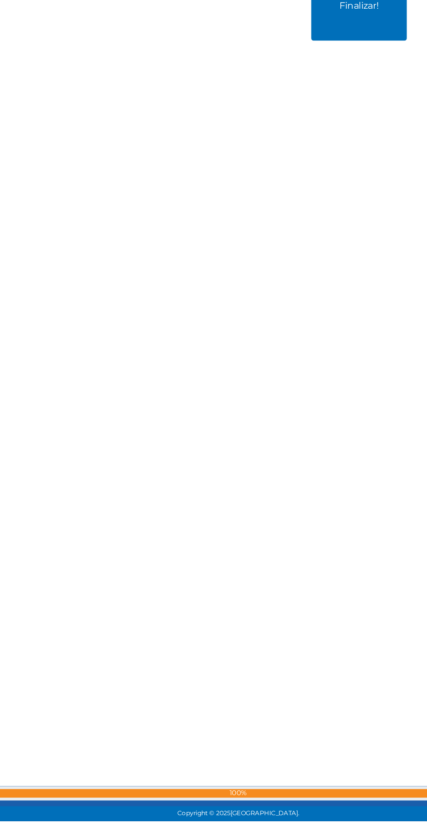
radio input "true"
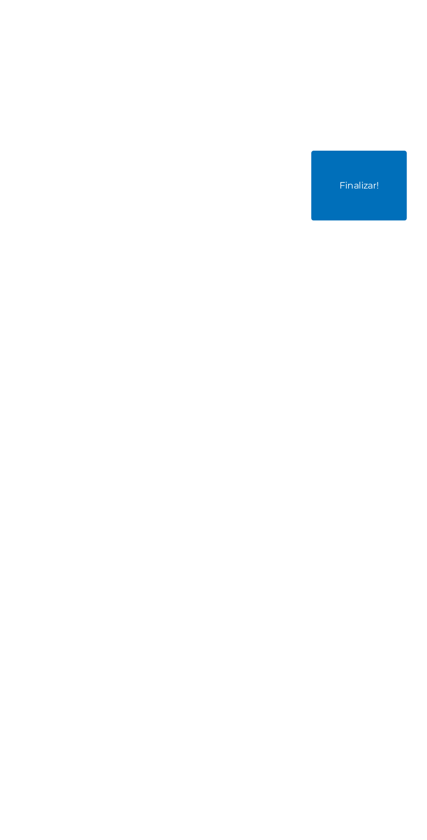
scroll to position [36817, 0]
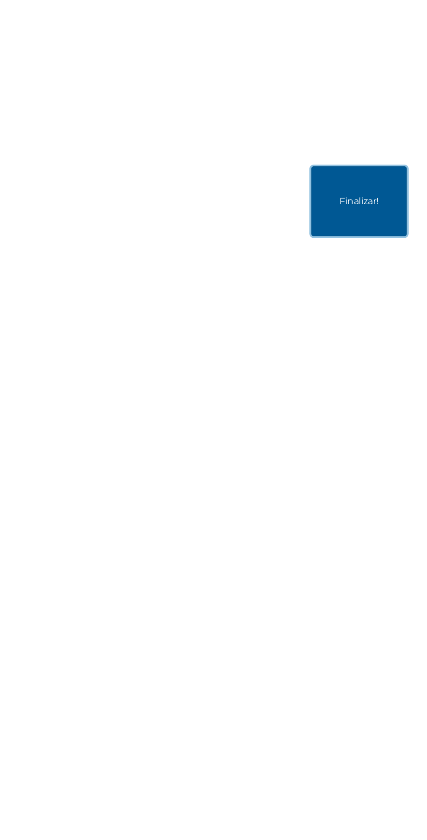
click at [310, 246] on button "Finalizar!" at bounding box center [305, 218] width 73 height 53
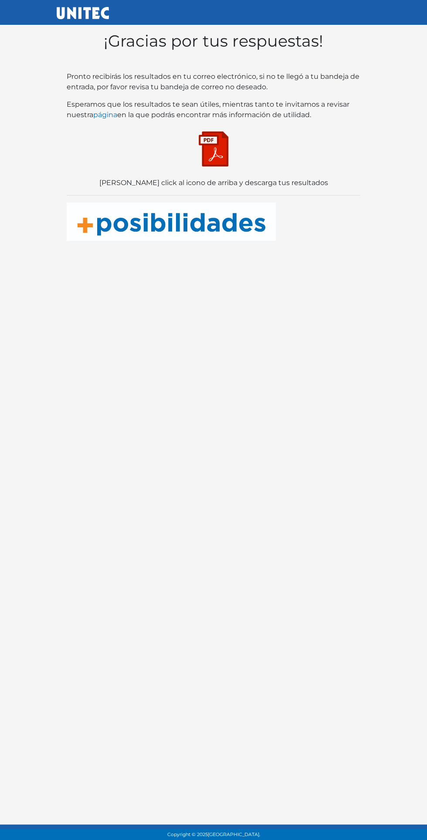
click at [71, 11] on img at bounding box center [83, 13] width 52 height 12
click at [210, 160] on img at bounding box center [214, 149] width 44 height 44
